Goal: Check status: Check status

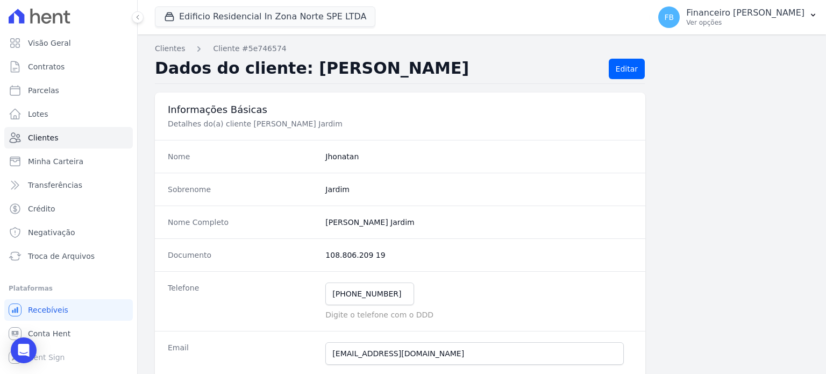
scroll to position [179, 0]
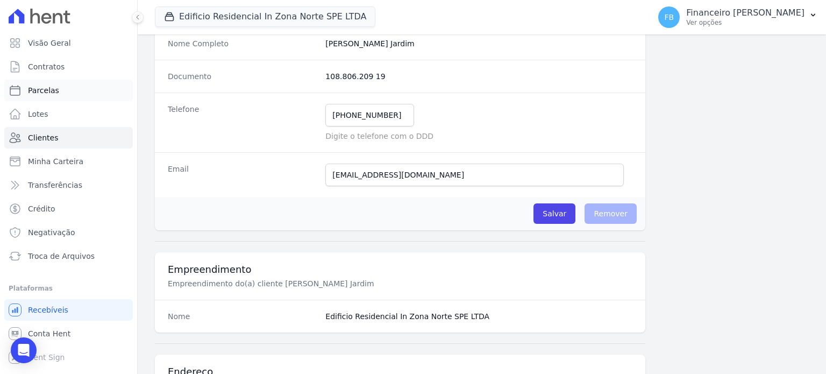
click at [73, 90] on link "Parcelas" at bounding box center [68, 91] width 129 height 22
select select
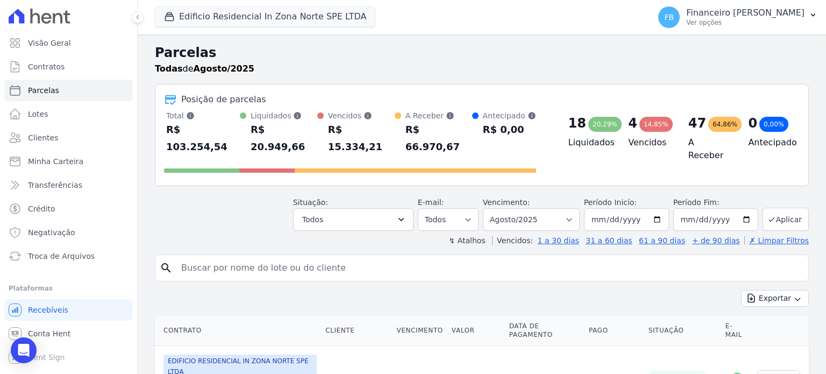
click at [290, 257] on input "search" at bounding box center [489, 268] width 629 height 22
type input "jenifer"
select select
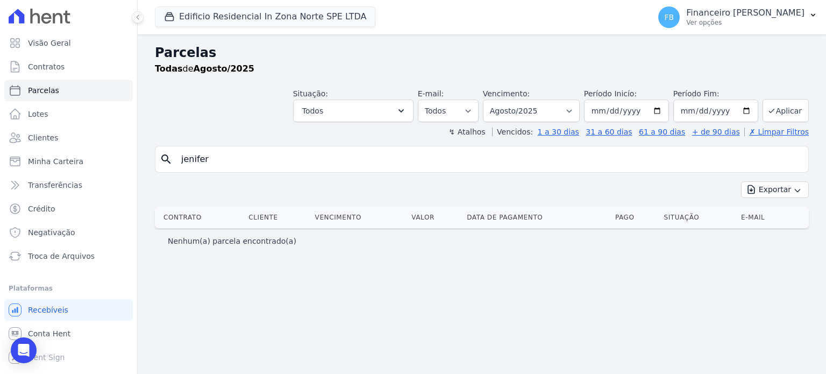
click at [198, 162] on input "jenifer" at bounding box center [489, 159] width 629 height 22
type input "jeniffer"
select select
drag, startPoint x: 233, startPoint y: 161, endPoint x: 0, endPoint y: 110, distance: 238.8
click at [0, 110] on div "Visão Geral Contratos [GEOGRAPHIC_DATA] Lotes Clientes Minha Carteira Transferê…" at bounding box center [413, 187] width 826 height 374
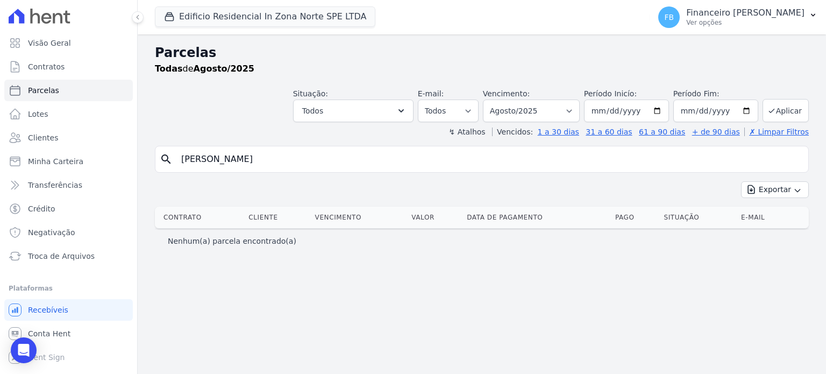
type input "[PERSON_NAME]"
select select
click at [255, 19] on button "Edificio Residencial In Zona Norte SPE LTDA" at bounding box center [265, 16] width 220 height 20
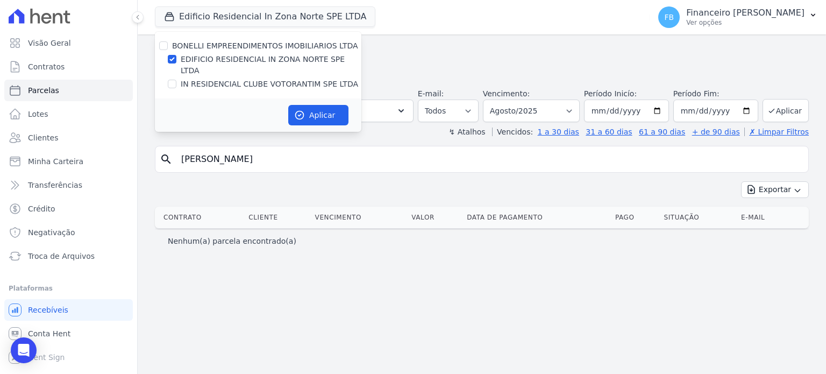
click at [245, 78] on label "IN RESIDENCIAL CLUBE VOTORANTIM SPE LTDA" at bounding box center [269, 83] width 177 height 11
click at [176, 80] on input "IN RESIDENCIAL CLUBE VOTORANTIM SPE LTDA" at bounding box center [172, 84] width 9 height 9
checkbox input "true"
click at [226, 61] on label "EDIFICIO RESIDENCIAL IN ZONA NORTE SPE LTDA" at bounding box center [271, 65] width 181 height 23
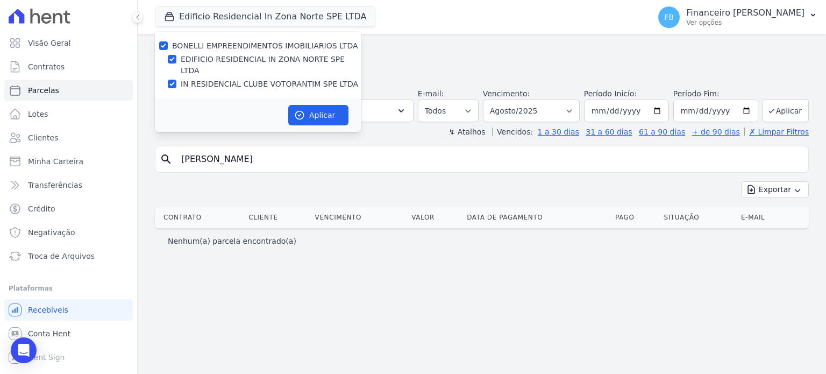
click at [176, 61] on input "EDIFICIO RESIDENCIAL IN ZONA NORTE SPE LTDA" at bounding box center [172, 59] width 9 height 9
checkbox input "false"
click at [324, 105] on button "Aplicar" at bounding box center [318, 115] width 60 height 20
select select
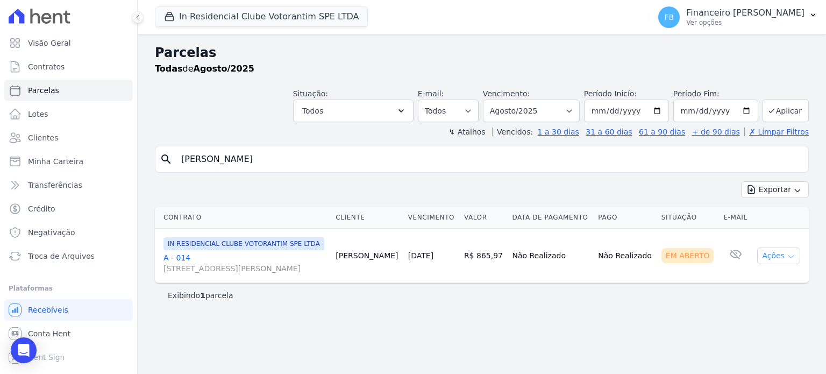
click at [787, 261] on icon "button" at bounding box center [791, 256] width 9 height 9
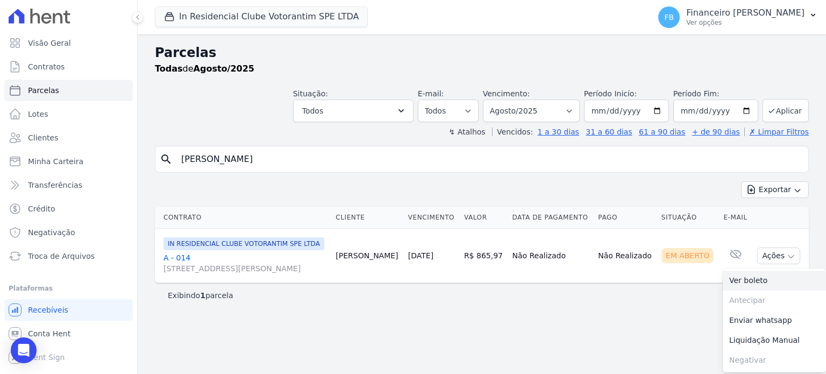
click at [739, 290] on link "Ver boleto" at bounding box center [774, 280] width 103 height 20
click at [174, 264] on link "A - 014 [STREET_ADDRESS][PERSON_NAME]" at bounding box center [244, 263] width 163 height 22
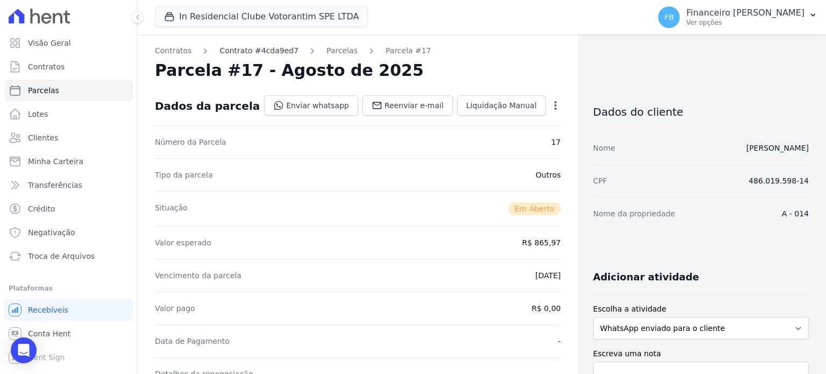
click at [270, 53] on link "Contrato #4cda9ed7" at bounding box center [258, 50] width 79 height 11
